Goal: Navigation & Orientation: Find specific page/section

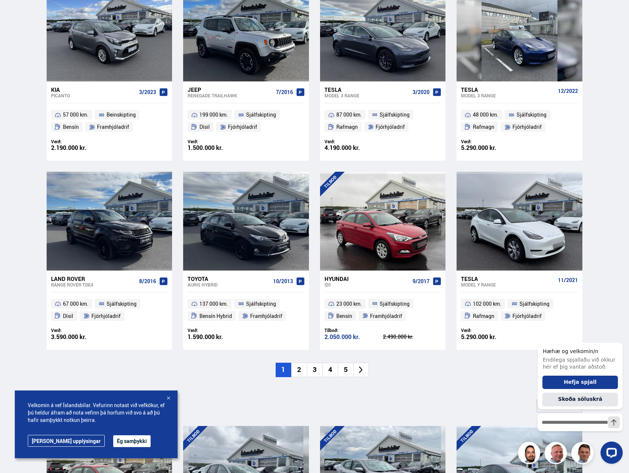
scroll to position [370, 0]
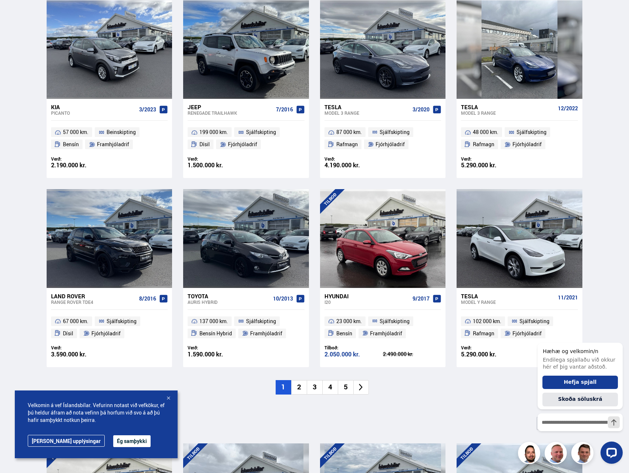
click at [300, 387] on li "2" at bounding box center [299, 387] width 16 height 14
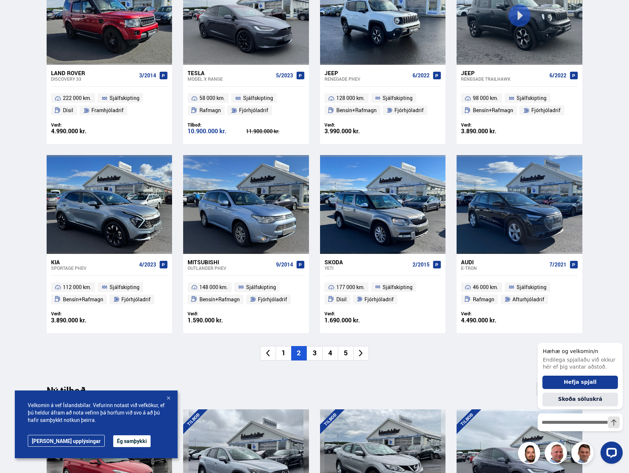
scroll to position [407, 0]
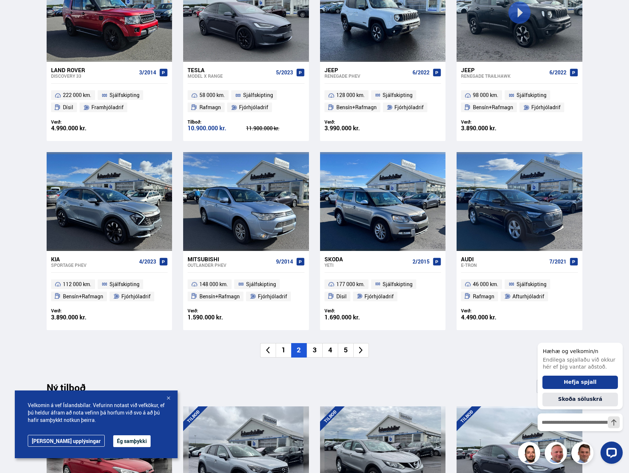
click at [313, 352] on li "3" at bounding box center [315, 350] width 16 height 14
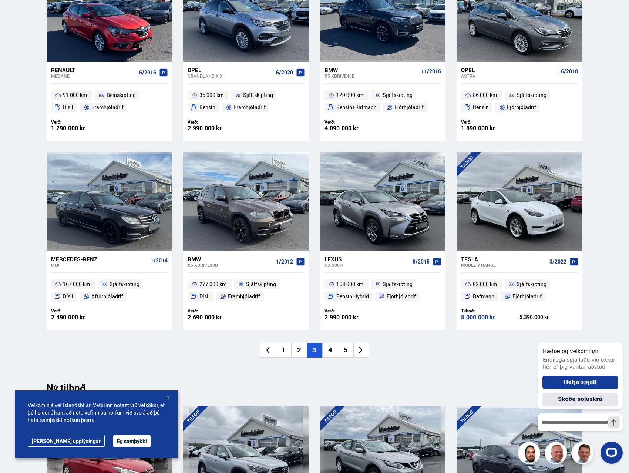
click at [333, 351] on li "4" at bounding box center [330, 350] width 16 height 14
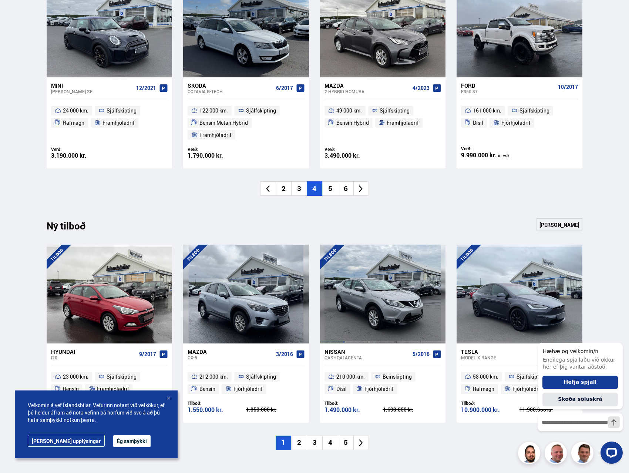
scroll to position [496, 0]
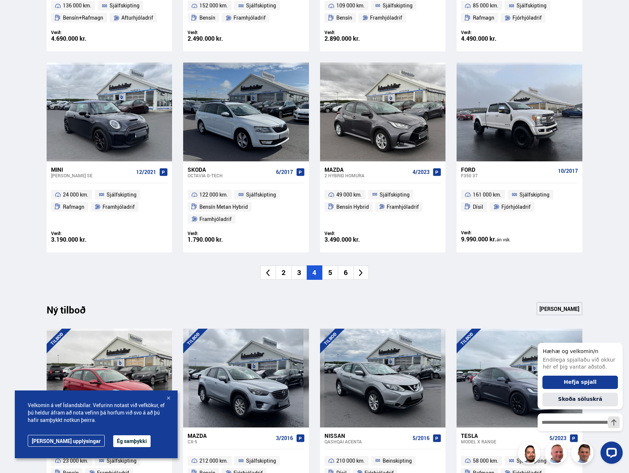
click at [330, 265] on li "5" at bounding box center [330, 272] width 16 height 14
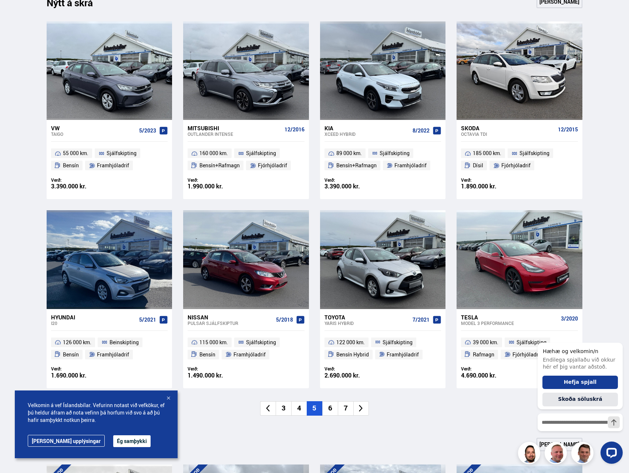
scroll to position [348, 0]
click at [329, 416] on div "Nýtt á skrá Sjá meira VW Taigo 5/2023 55 000 km. Sjálfskipting [GEOGRAPHIC_DATA…" at bounding box center [314, 216] width 547 height 442
click at [330, 414] on li "6" at bounding box center [330, 408] width 16 height 14
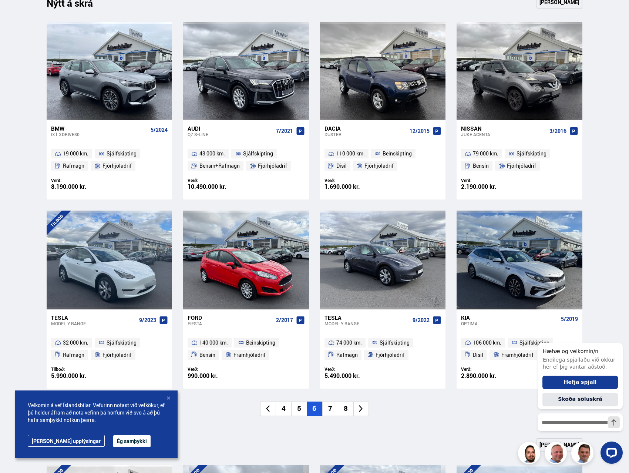
click at [270, 411] on icon at bounding box center [268, 408] width 9 height 9
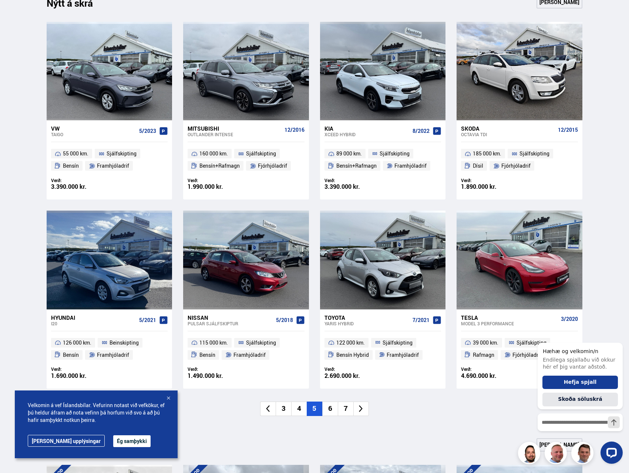
click at [270, 412] on icon at bounding box center [268, 408] width 9 height 9
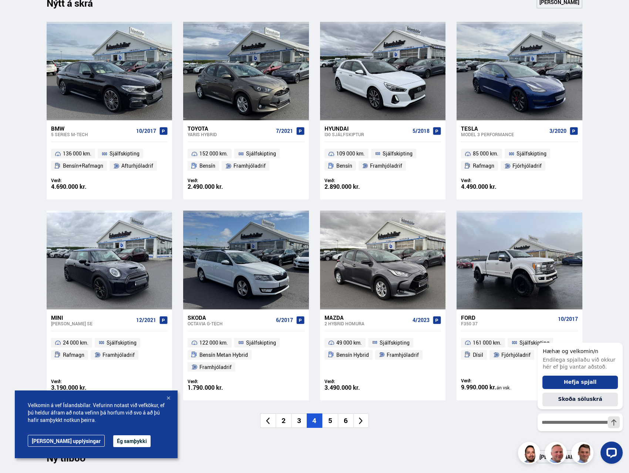
click at [271, 416] on icon at bounding box center [268, 420] width 9 height 9
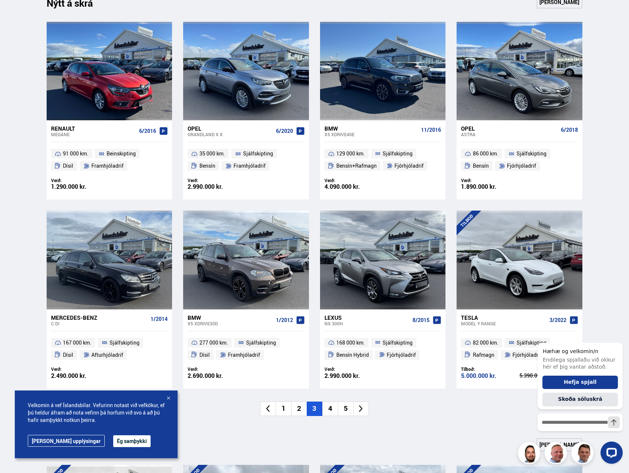
click at [282, 412] on li "1" at bounding box center [283, 408] width 16 height 14
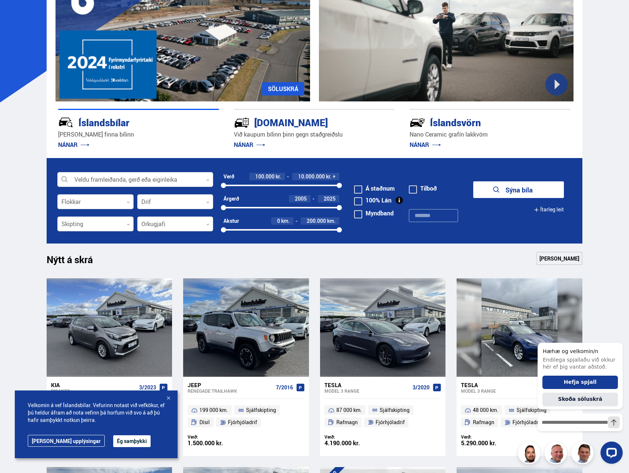
scroll to position [89, 0]
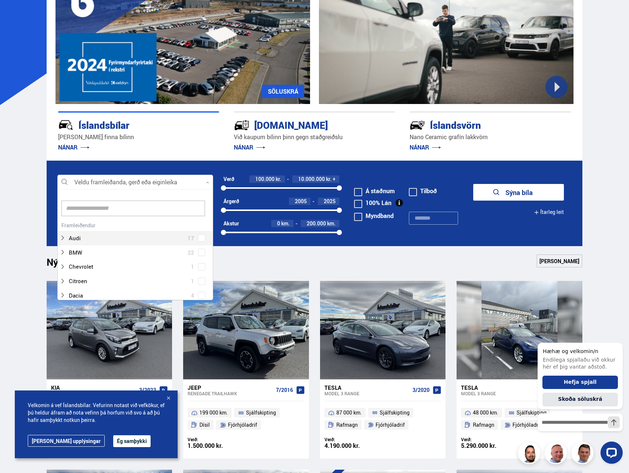
click at [121, 181] on div at bounding box center [135, 182] width 156 height 15
click at [130, 221] on div at bounding box center [128, 222] width 136 height 11
click at [92, 282] on div at bounding box center [142, 279] width 136 height 11
click at [200, 280] on span at bounding box center [201, 279] width 3 height 3
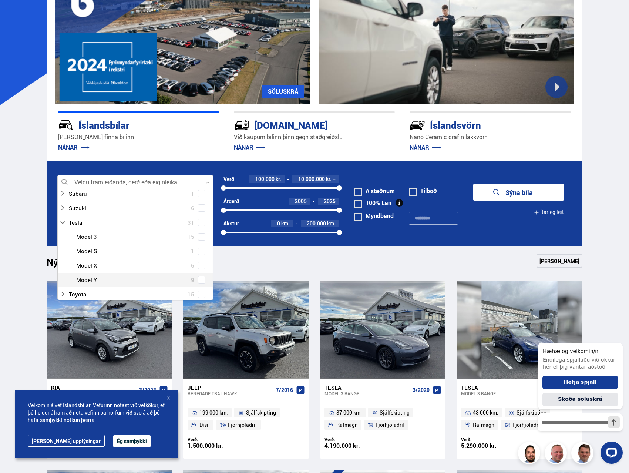
scroll to position [532, 0]
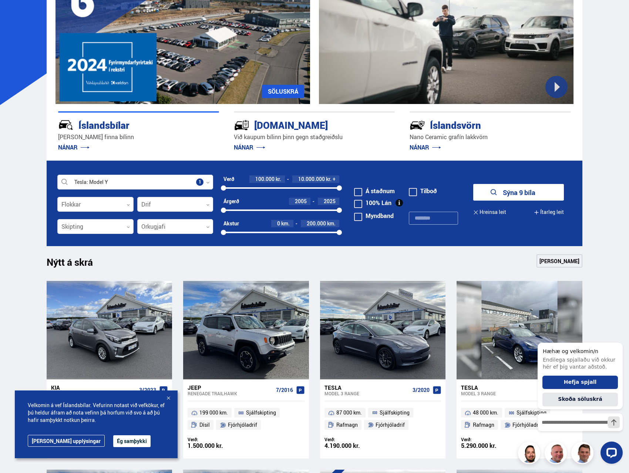
click at [525, 189] on button "Sýna 9 bíla" at bounding box center [518, 192] width 91 height 17
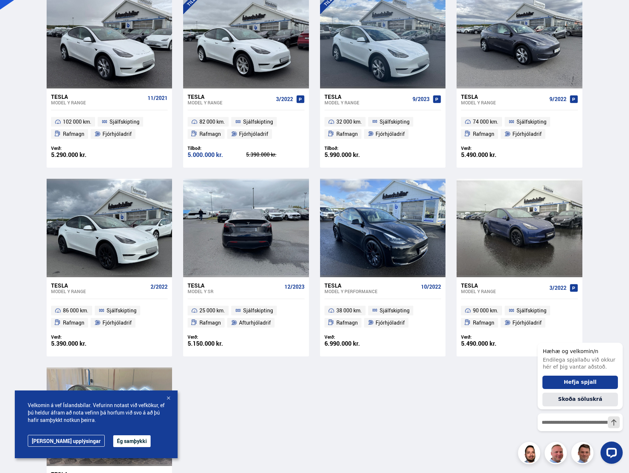
scroll to position [148, 0]
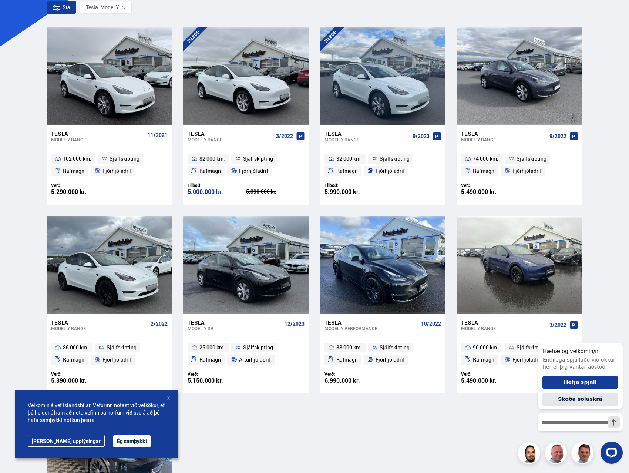
click at [30, 267] on div "Söluskrá Þjónusta Íslandsbílar [DOMAIN_NAME] Íslandsvörn Leiðbeiningar Um okkur…" at bounding box center [314, 292] width 629 height 880
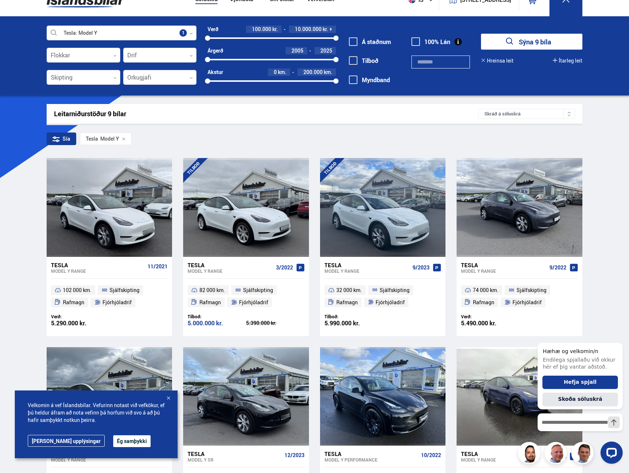
scroll to position [0, 0]
